Goal: Information Seeking & Learning: Understand process/instructions

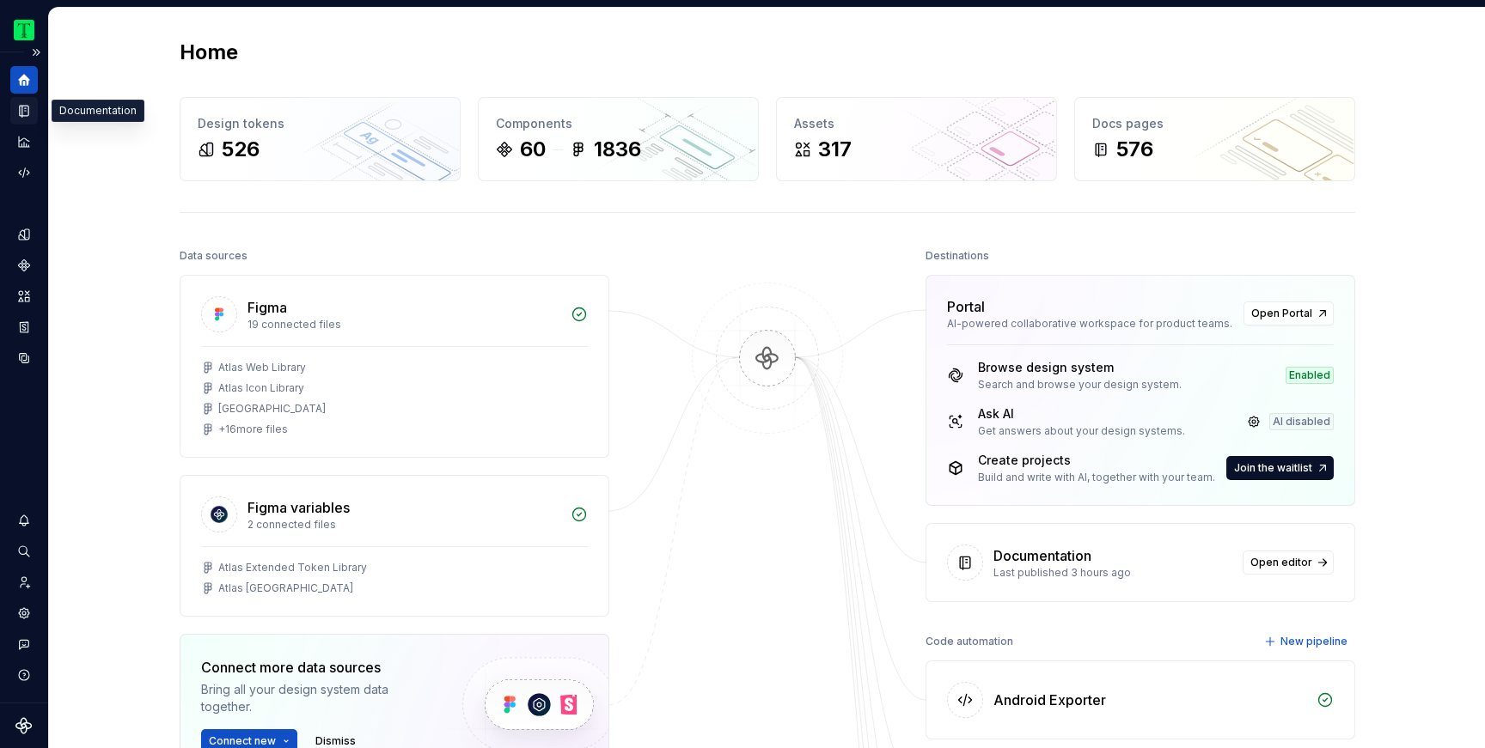
click at [21, 114] on icon "Documentation" at bounding box center [24, 111] width 9 height 11
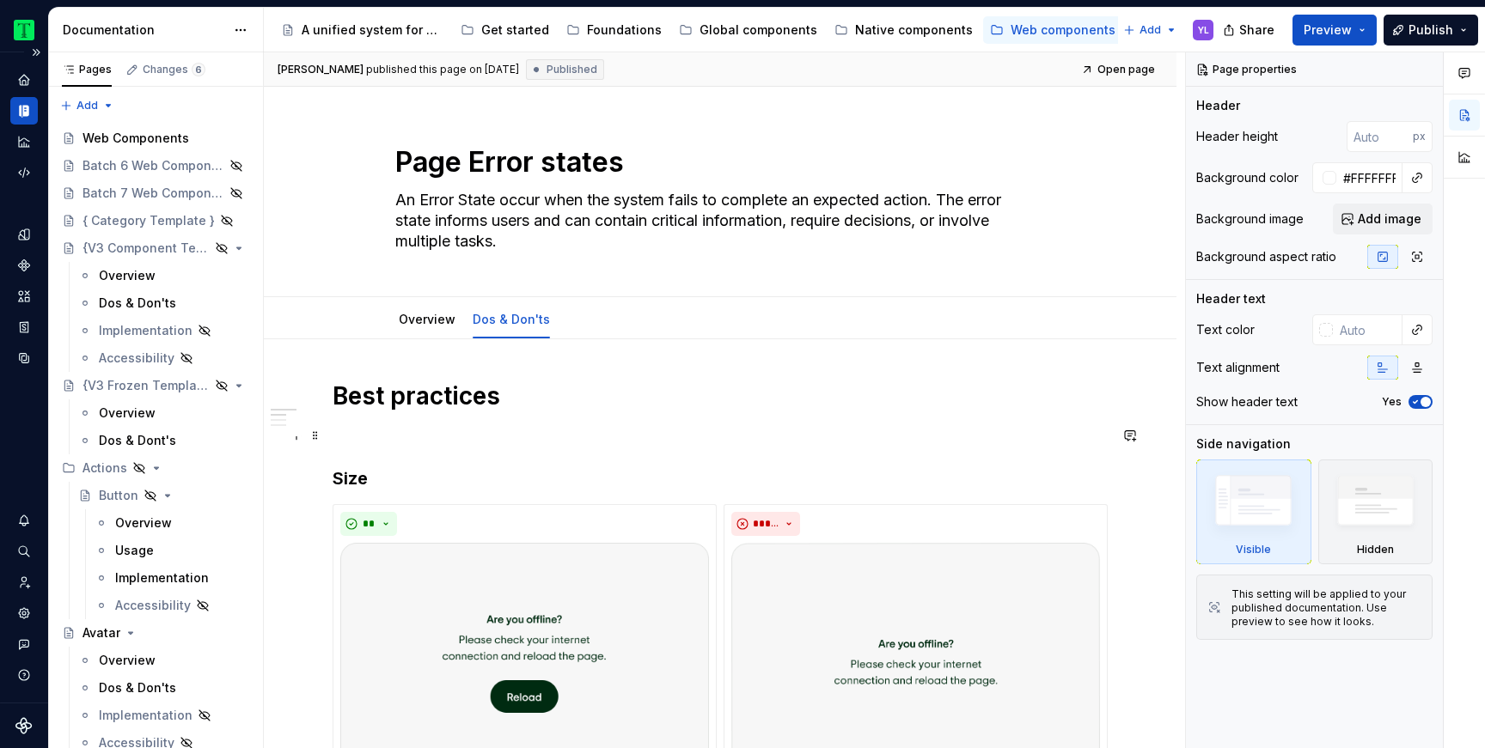
scroll to position [1, 0]
click at [427, 324] on link "Overview" at bounding box center [427, 318] width 57 height 15
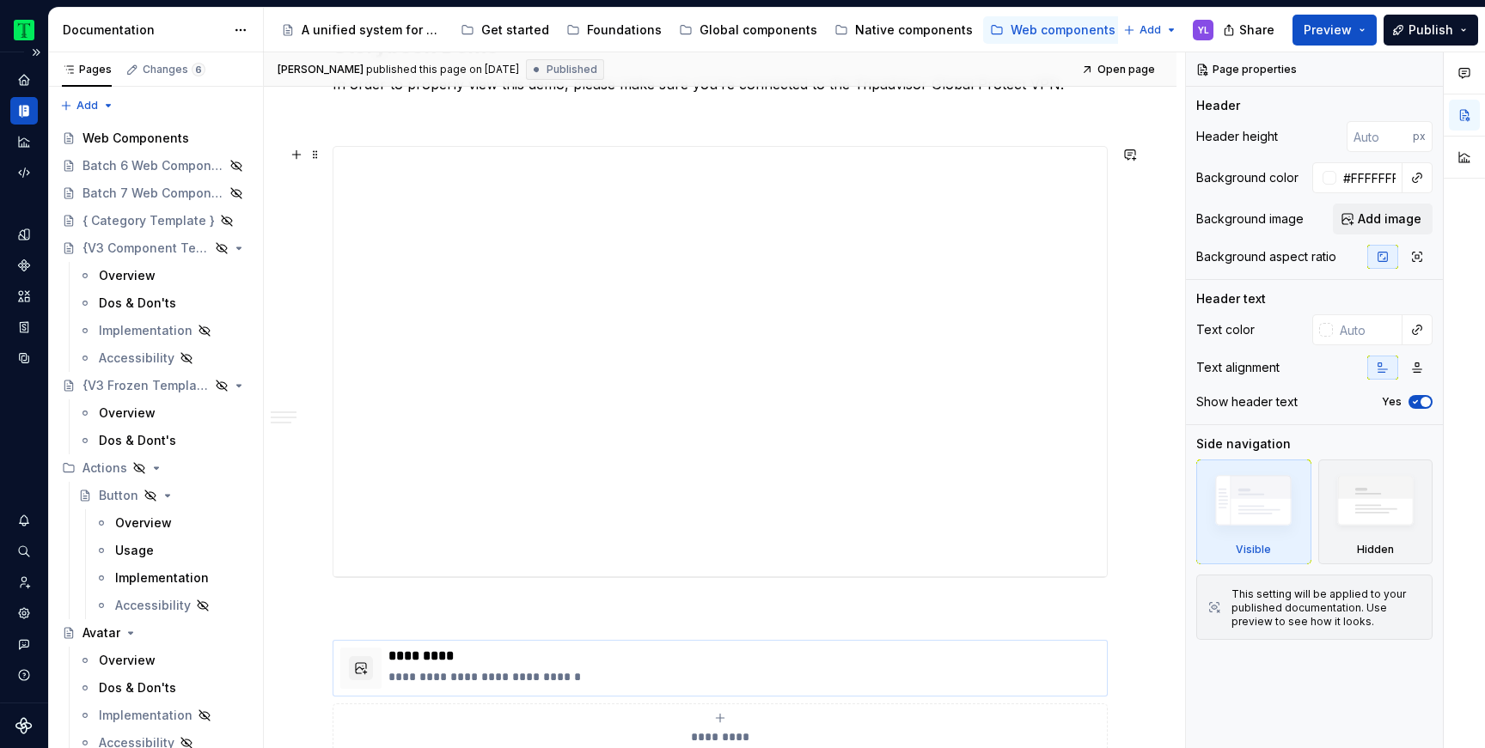
scroll to position [1919, 0]
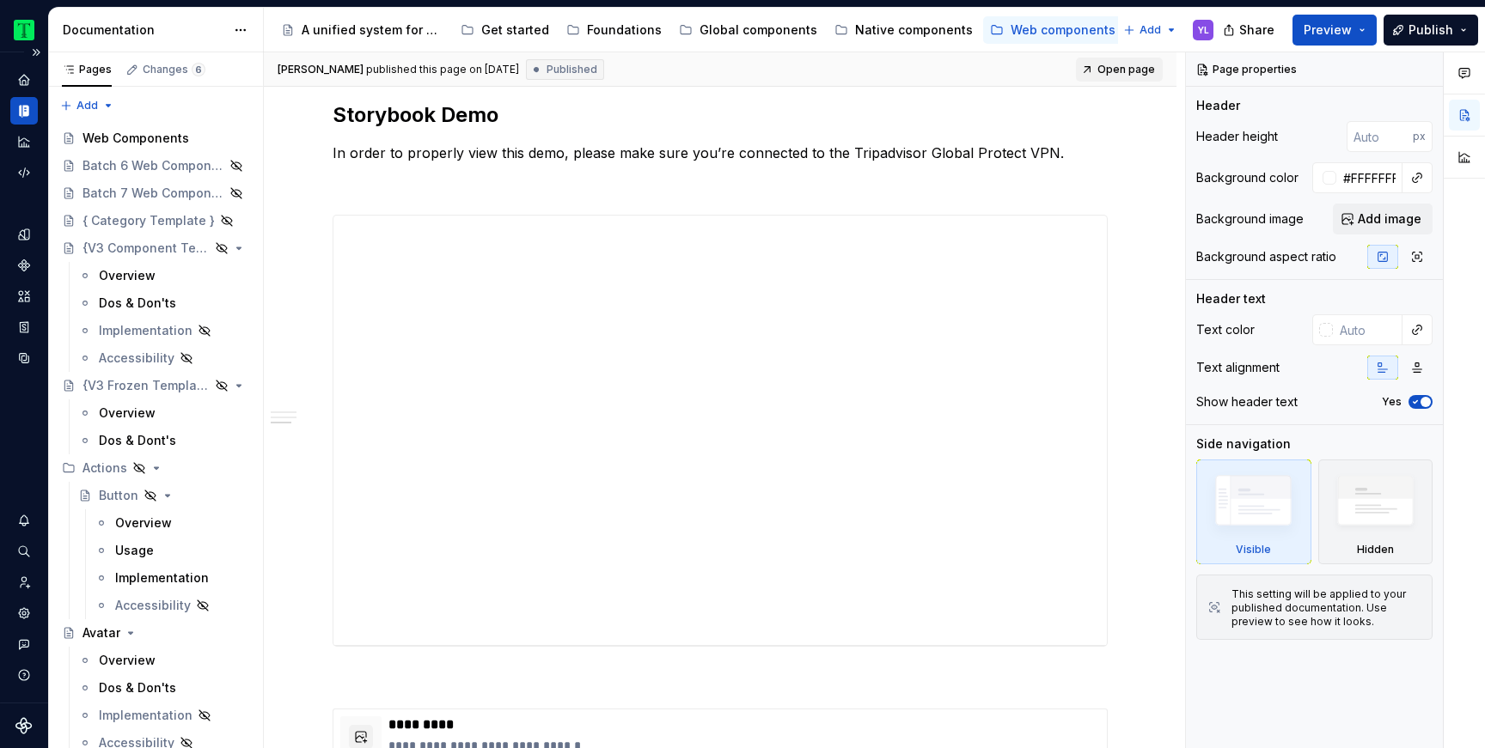
click at [1136, 70] on span "Open page" at bounding box center [1126, 70] width 58 height 14
type textarea "*"
